Goal: Information Seeking & Learning: Understand process/instructions

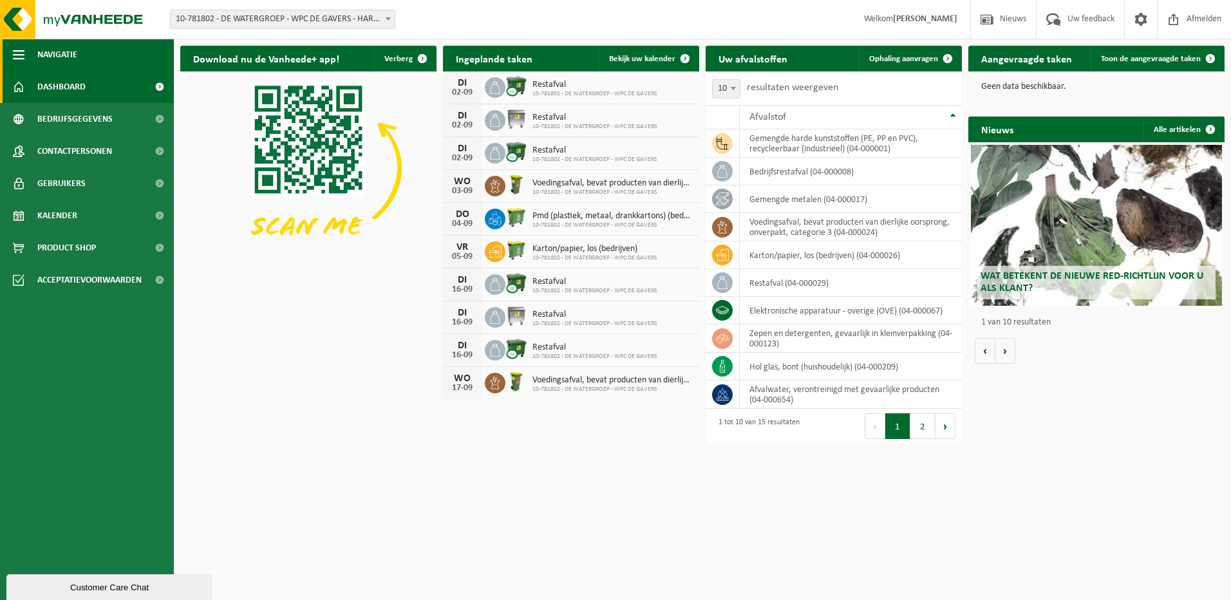
click at [23, 53] on span "button" at bounding box center [19, 55] width 12 height 32
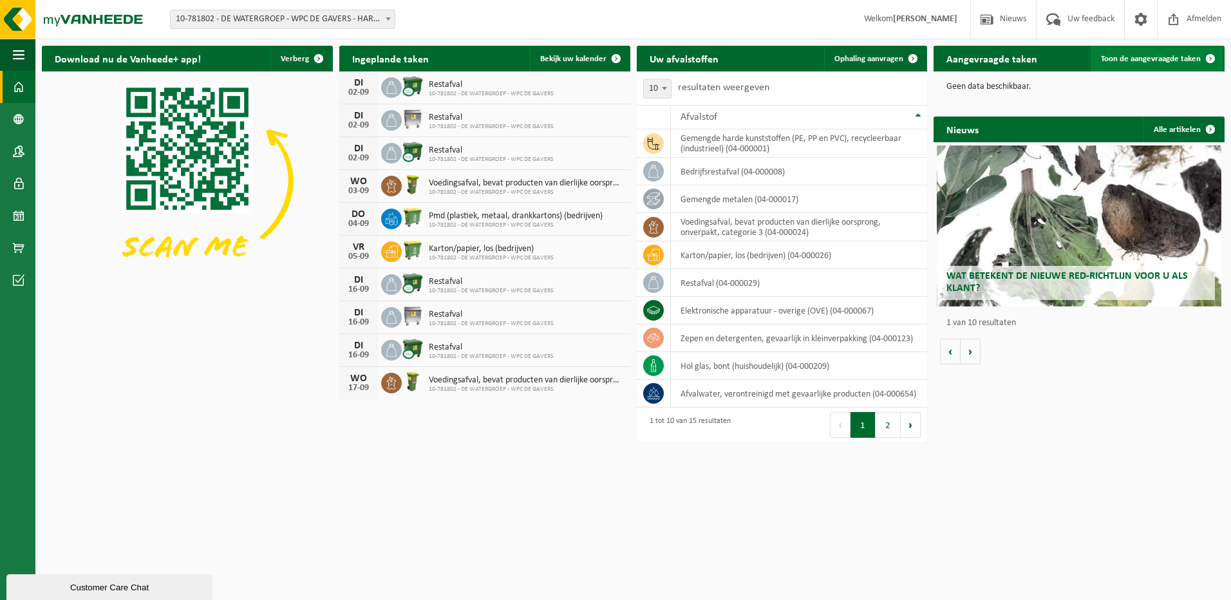
click at [1176, 60] on span "Toon de aangevraagde taken" at bounding box center [1151, 59] width 100 height 8
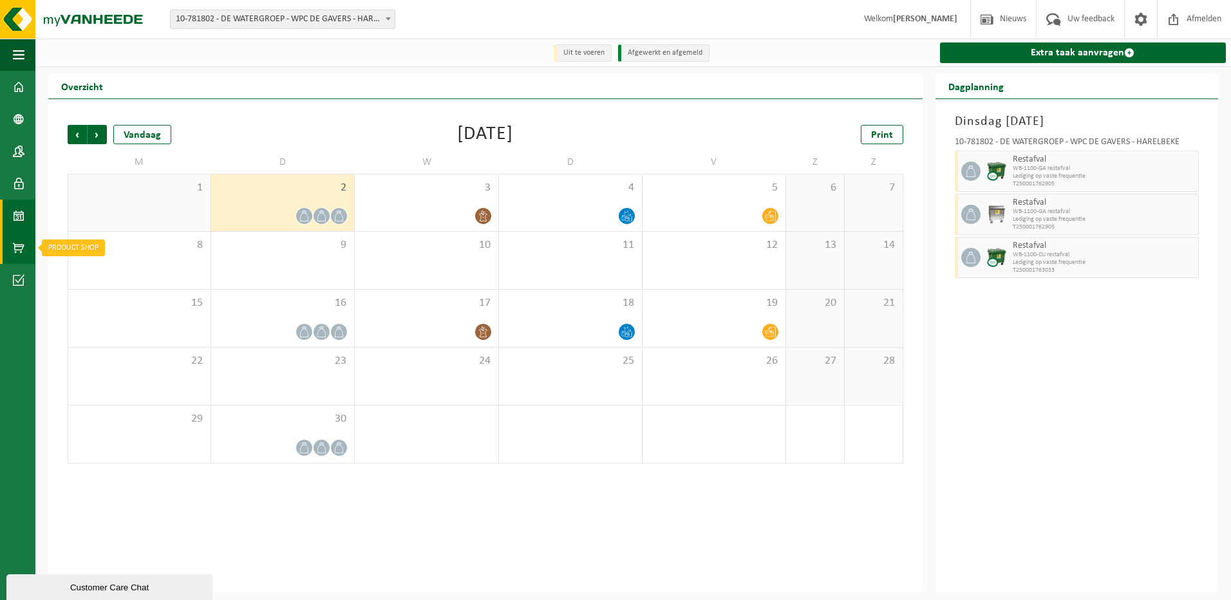
click at [18, 247] on span at bounding box center [19, 248] width 12 height 32
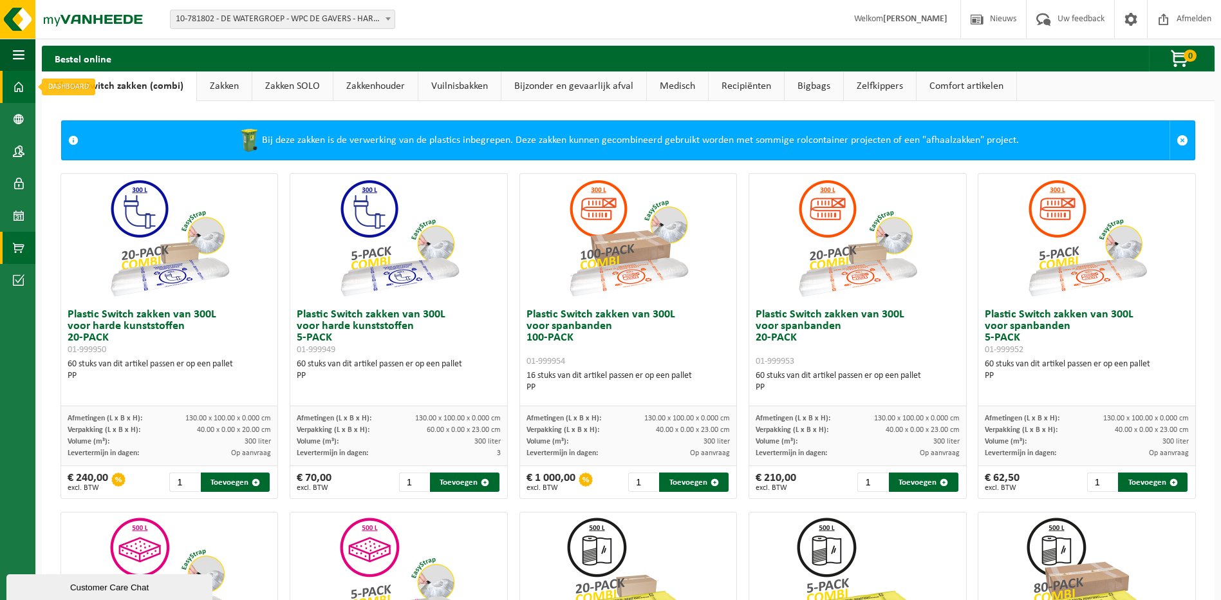
click at [19, 87] on span at bounding box center [19, 87] width 12 height 32
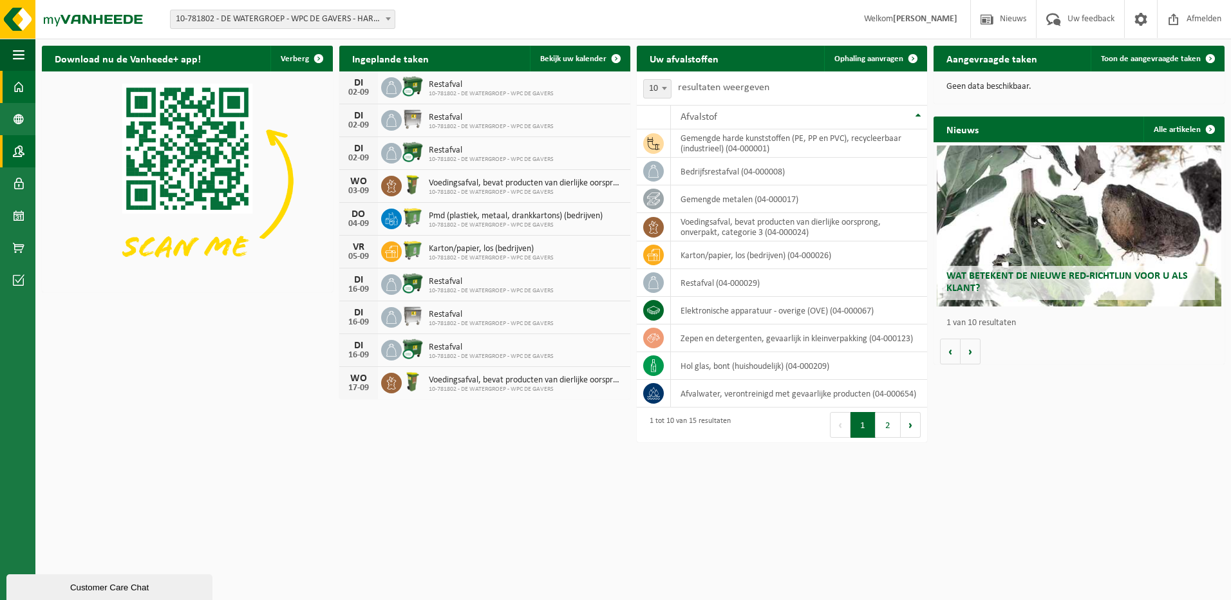
click at [20, 147] on span at bounding box center [19, 151] width 12 height 32
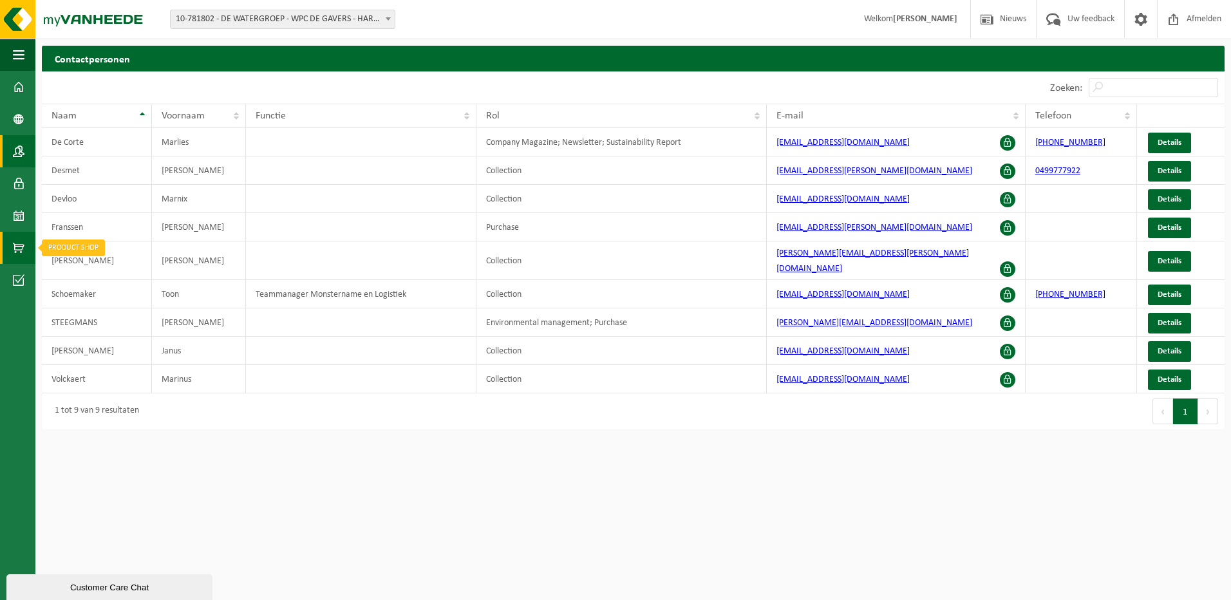
click at [24, 248] on link "Product Shop" at bounding box center [17, 248] width 35 height 32
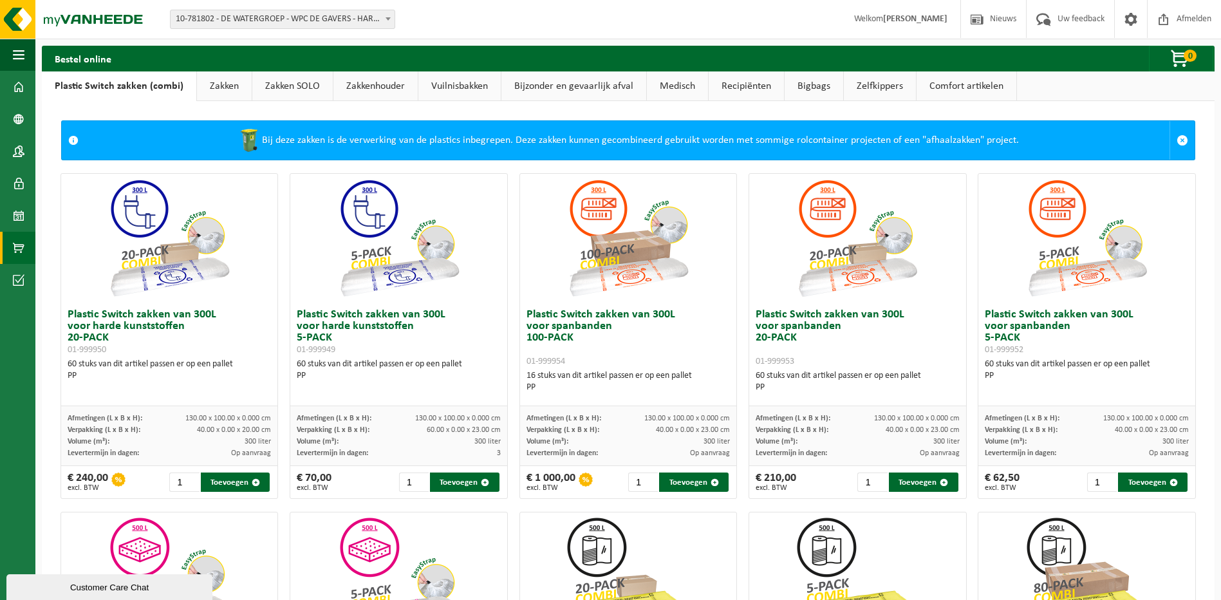
click at [605, 93] on link "Bijzonder en gevaarlijk afval" at bounding box center [573, 86] width 145 height 30
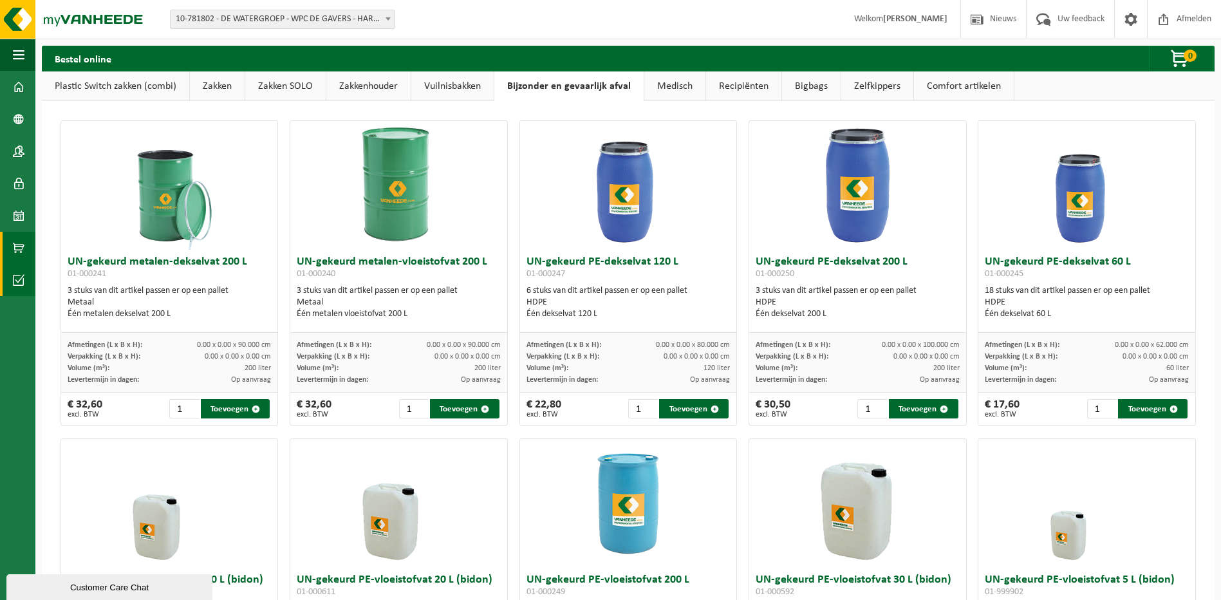
click at [12, 281] on link "Acceptatievoorwaarden" at bounding box center [17, 280] width 35 height 32
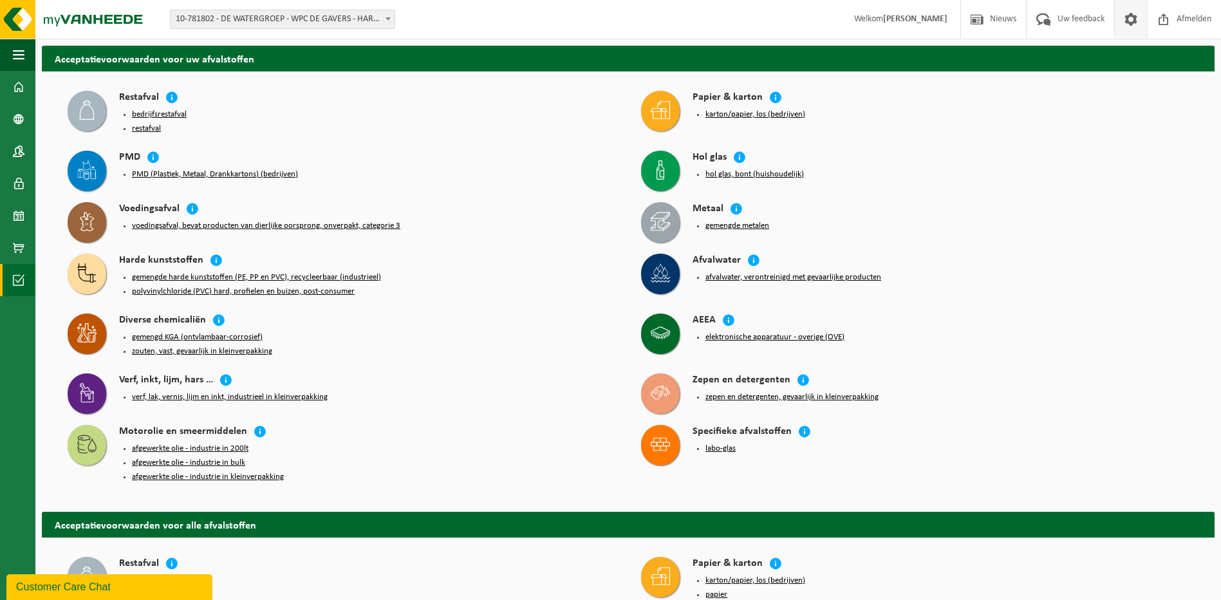
click at [1133, 19] on span at bounding box center [1130, 19] width 19 height 38
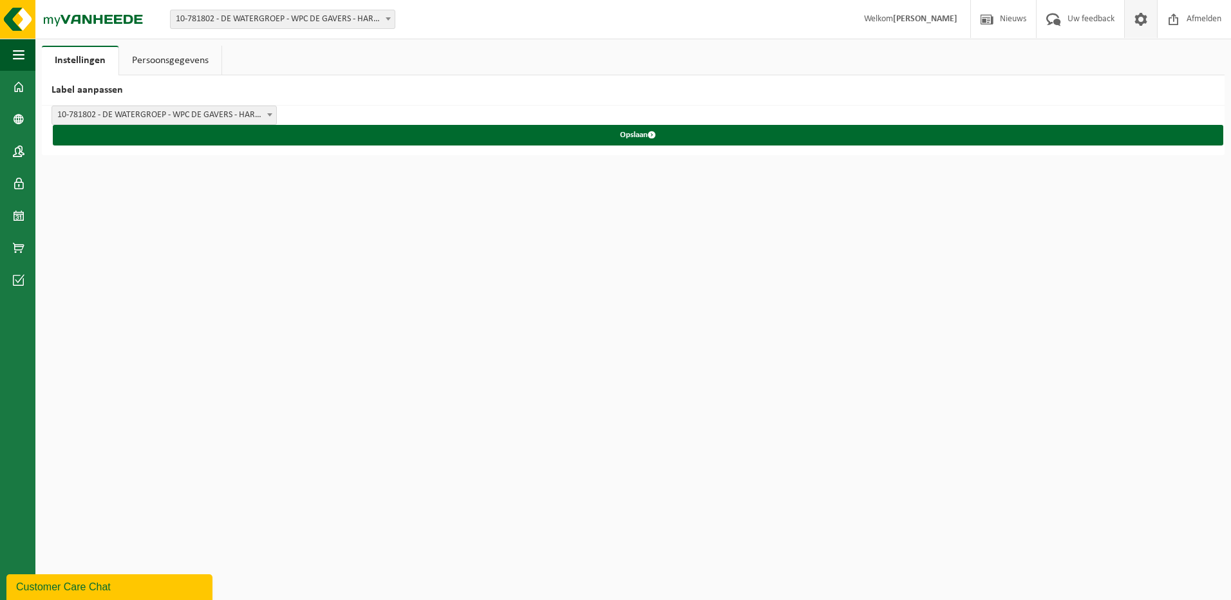
click at [170, 62] on link "Persoonsgegevens" at bounding box center [170, 61] width 102 height 30
